Goal: Transaction & Acquisition: Subscribe to service/newsletter

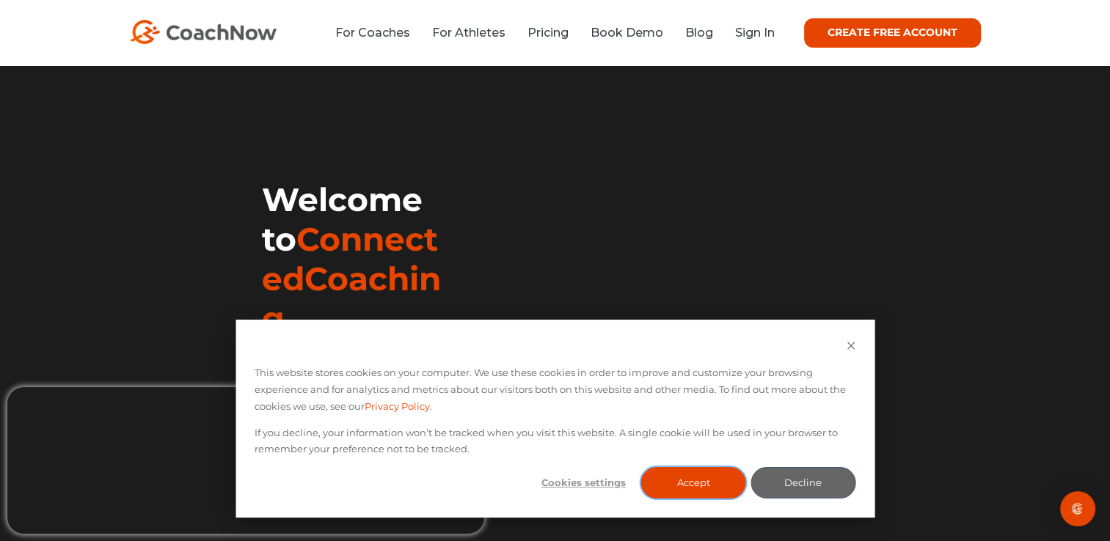
click at [709, 483] on button "Accept" at bounding box center [693, 483] width 105 height 32
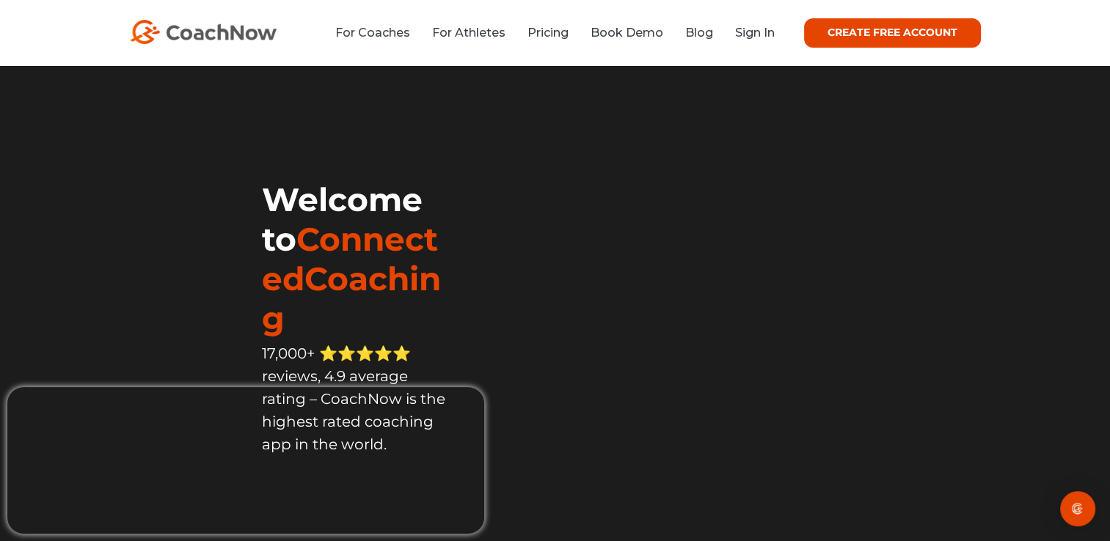
click at [819, 28] on link "CREATE FREE ACCOUNT" at bounding box center [892, 32] width 177 height 29
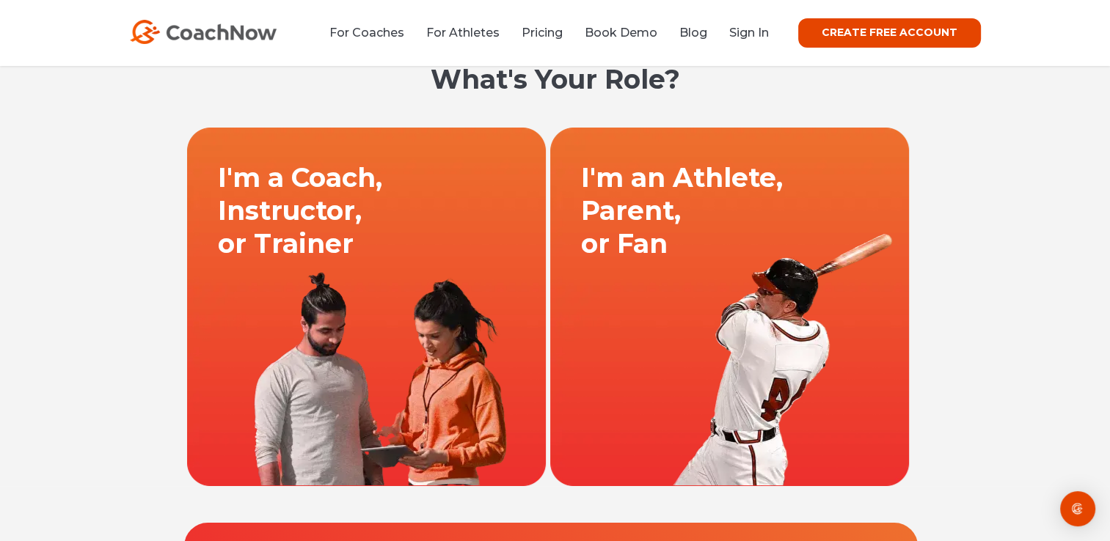
scroll to position [32, 0]
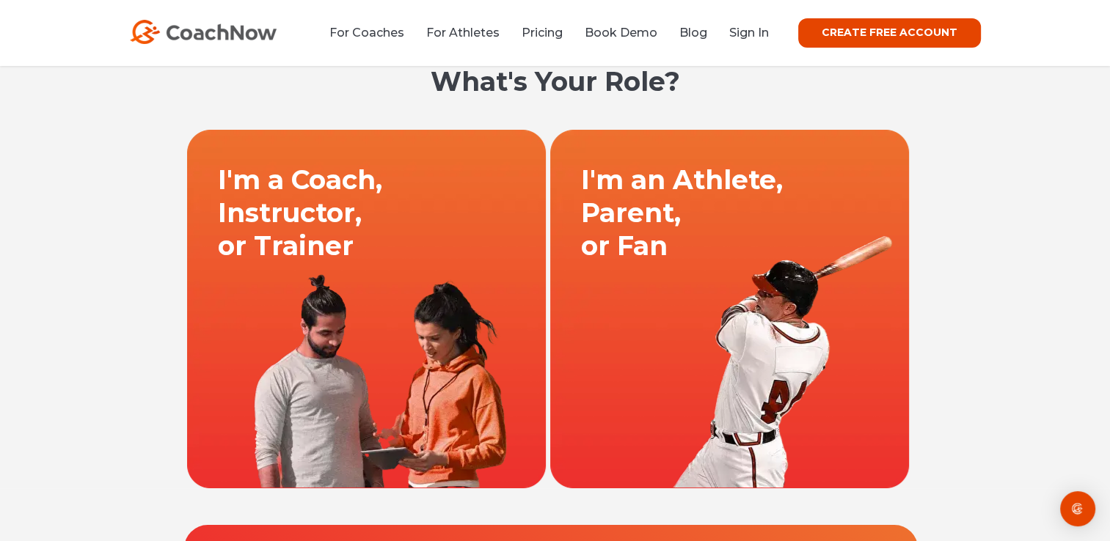
click at [742, 269] on link at bounding box center [729, 308] width 363 height 359
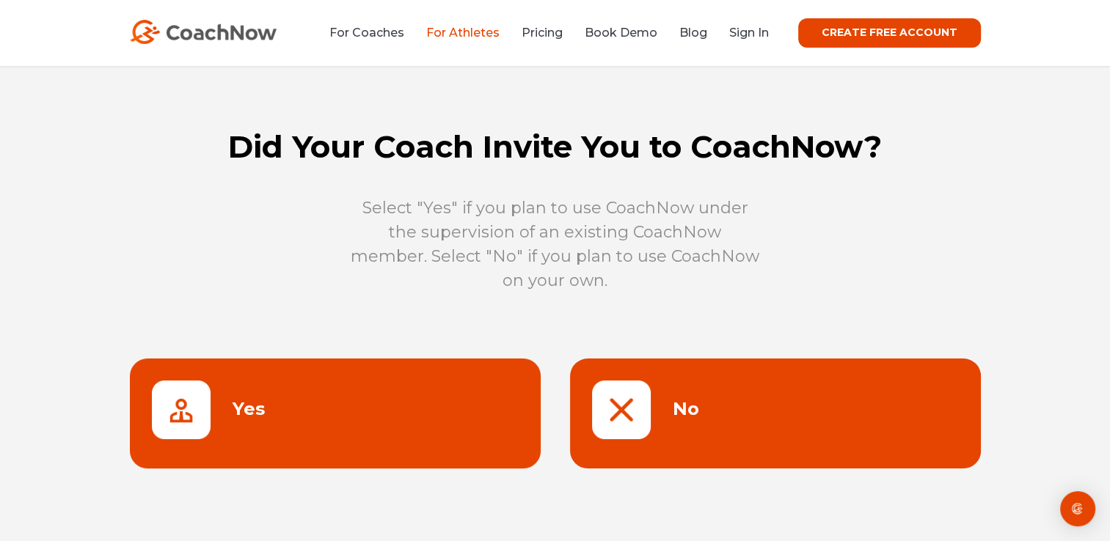
click at [630, 403] on link at bounding box center [775, 414] width 411 height 110
